Goal: Transaction & Acquisition: Purchase product/service

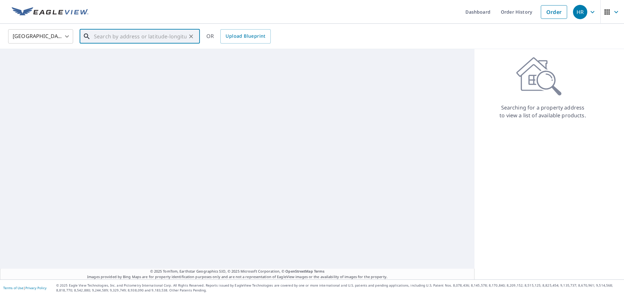
click at [106, 37] on input "text" at bounding box center [140, 36] width 93 height 18
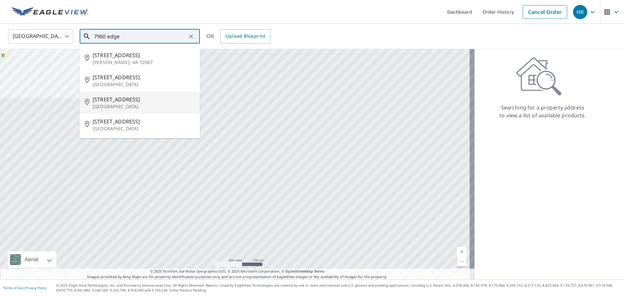
click at [157, 101] on span "[STREET_ADDRESS]" at bounding box center [144, 100] width 102 height 8
type input "[STREET_ADDRESS]"
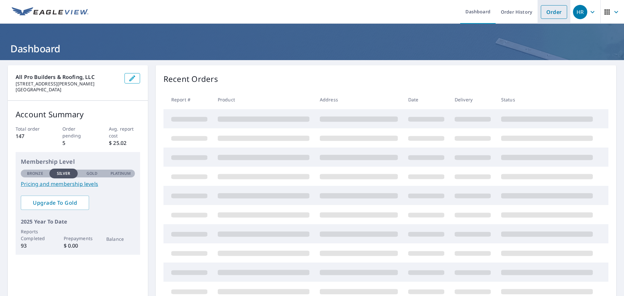
click at [547, 8] on link "Order" at bounding box center [554, 12] width 26 height 14
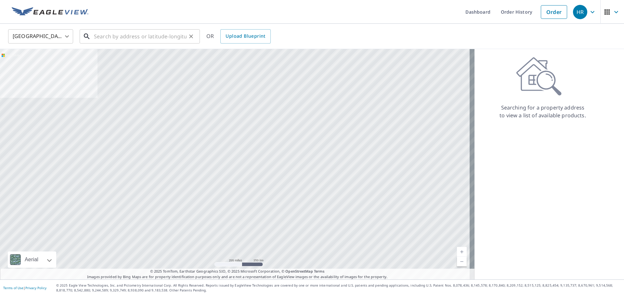
click at [159, 33] on input "text" at bounding box center [140, 36] width 93 height 18
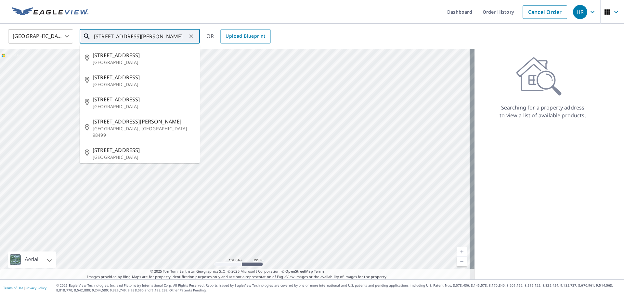
scroll to position [0, 1]
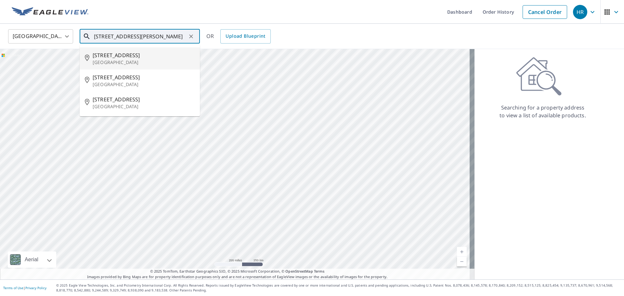
click at [171, 50] on li "[STREET_ADDRESS]" at bounding box center [140, 58] width 120 height 22
type input "[STREET_ADDRESS]"
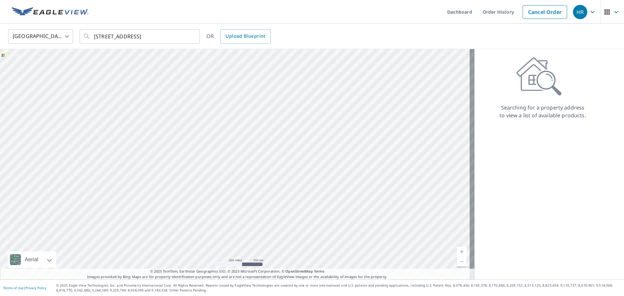
scroll to position [0, 0]
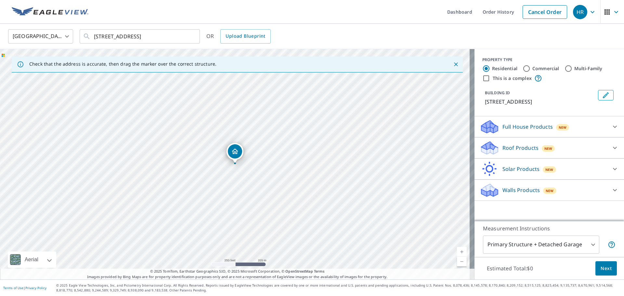
click at [601, 268] on span "Next" at bounding box center [606, 269] width 11 height 8
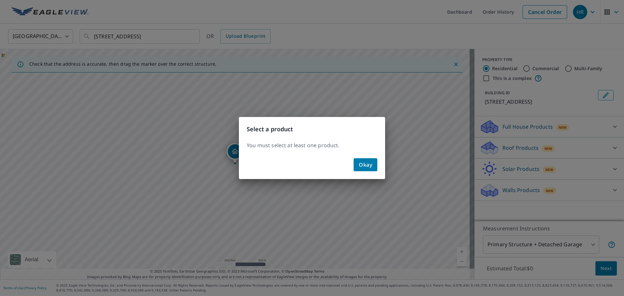
click at [368, 166] on span "Okay" at bounding box center [365, 164] width 13 height 9
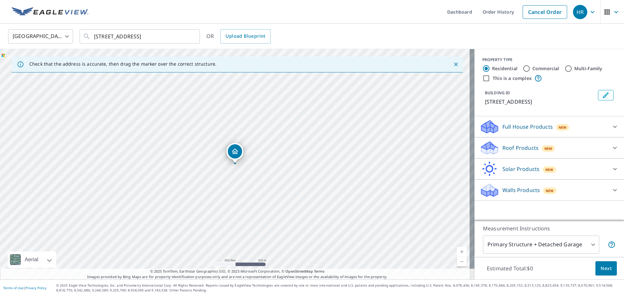
click at [600, 156] on div "Roof Products New" at bounding box center [543, 147] width 127 height 15
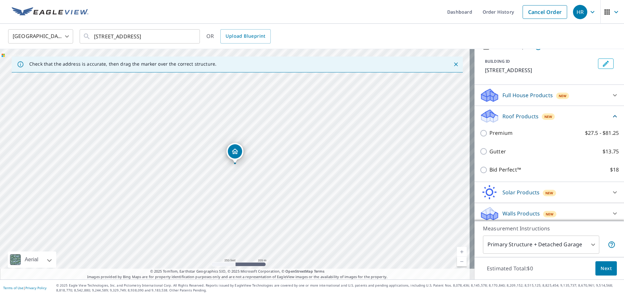
scroll to position [33, 0]
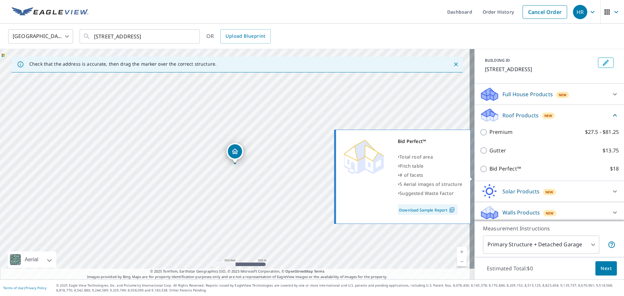
click at [497, 173] on p "Bid Perfect™" at bounding box center [506, 169] width 32 height 8
click at [490, 173] on input "Bid Perfect™ $18" at bounding box center [485, 169] width 10 height 8
checkbox input "true"
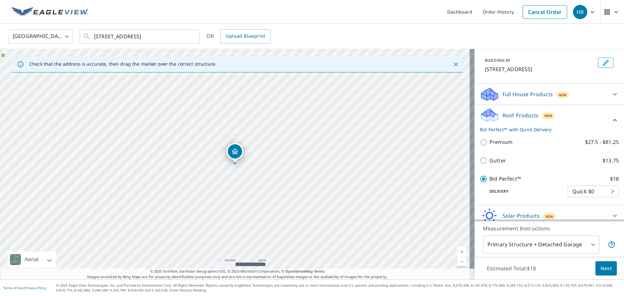
click at [606, 269] on span "Next" at bounding box center [606, 269] width 11 height 8
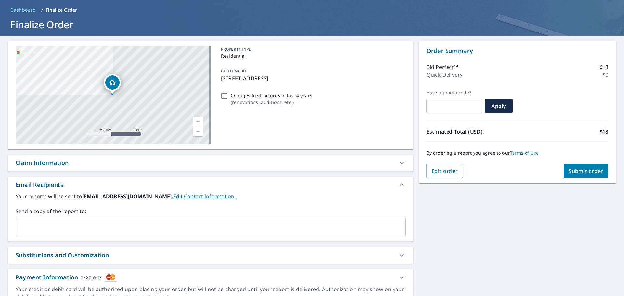
scroll to position [56, 0]
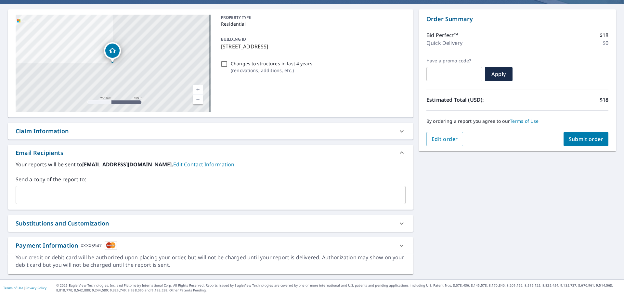
click at [585, 141] on span "Submit order" at bounding box center [586, 139] width 35 height 7
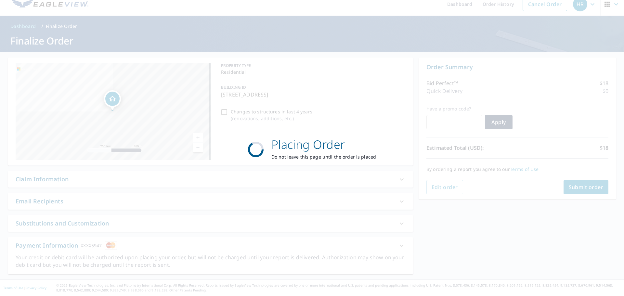
scroll to position [8, 0]
